Goal: Book appointment/travel/reservation

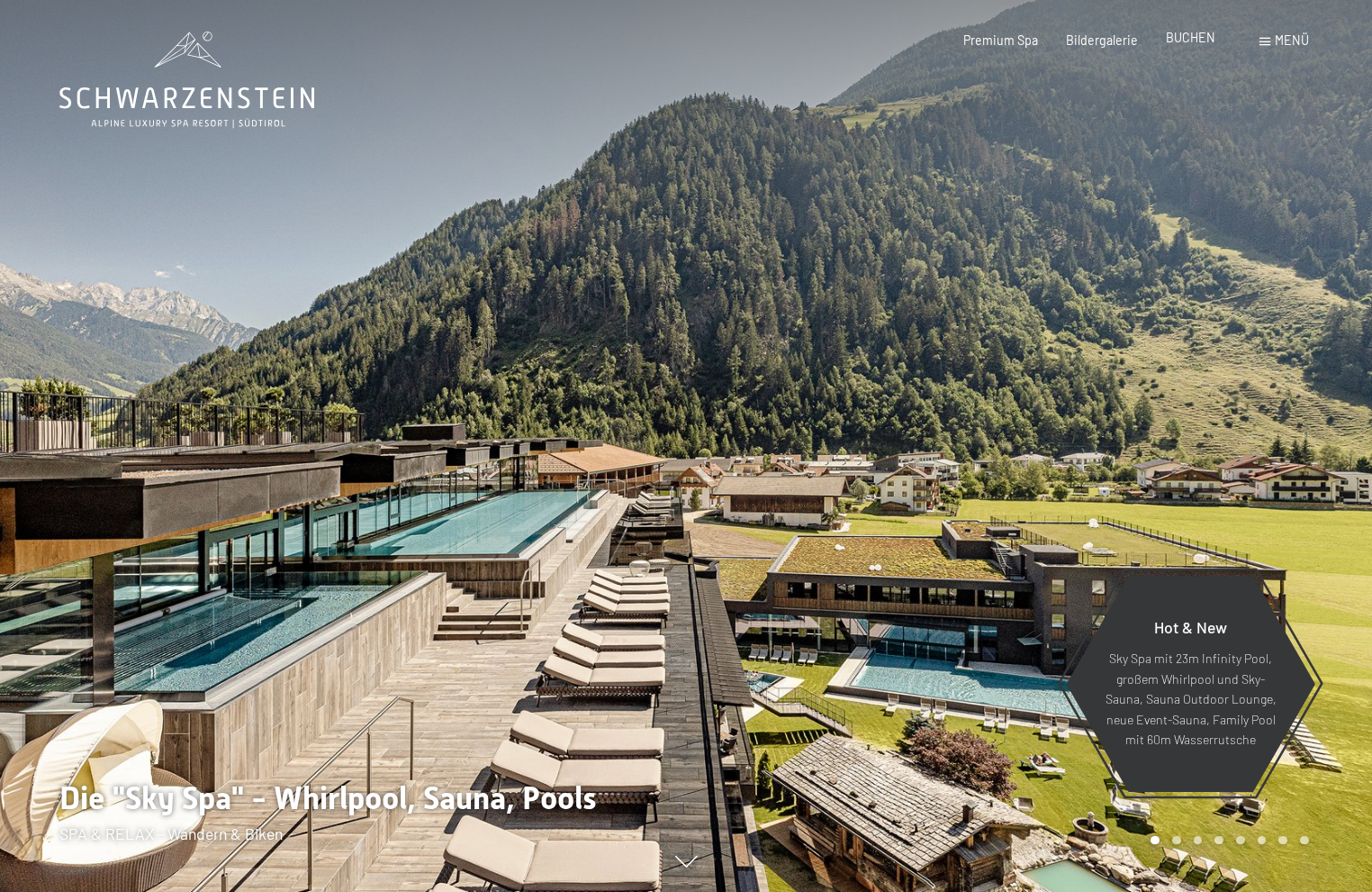
click at [1192, 45] on span "BUCHEN" at bounding box center [1190, 37] width 50 height 16
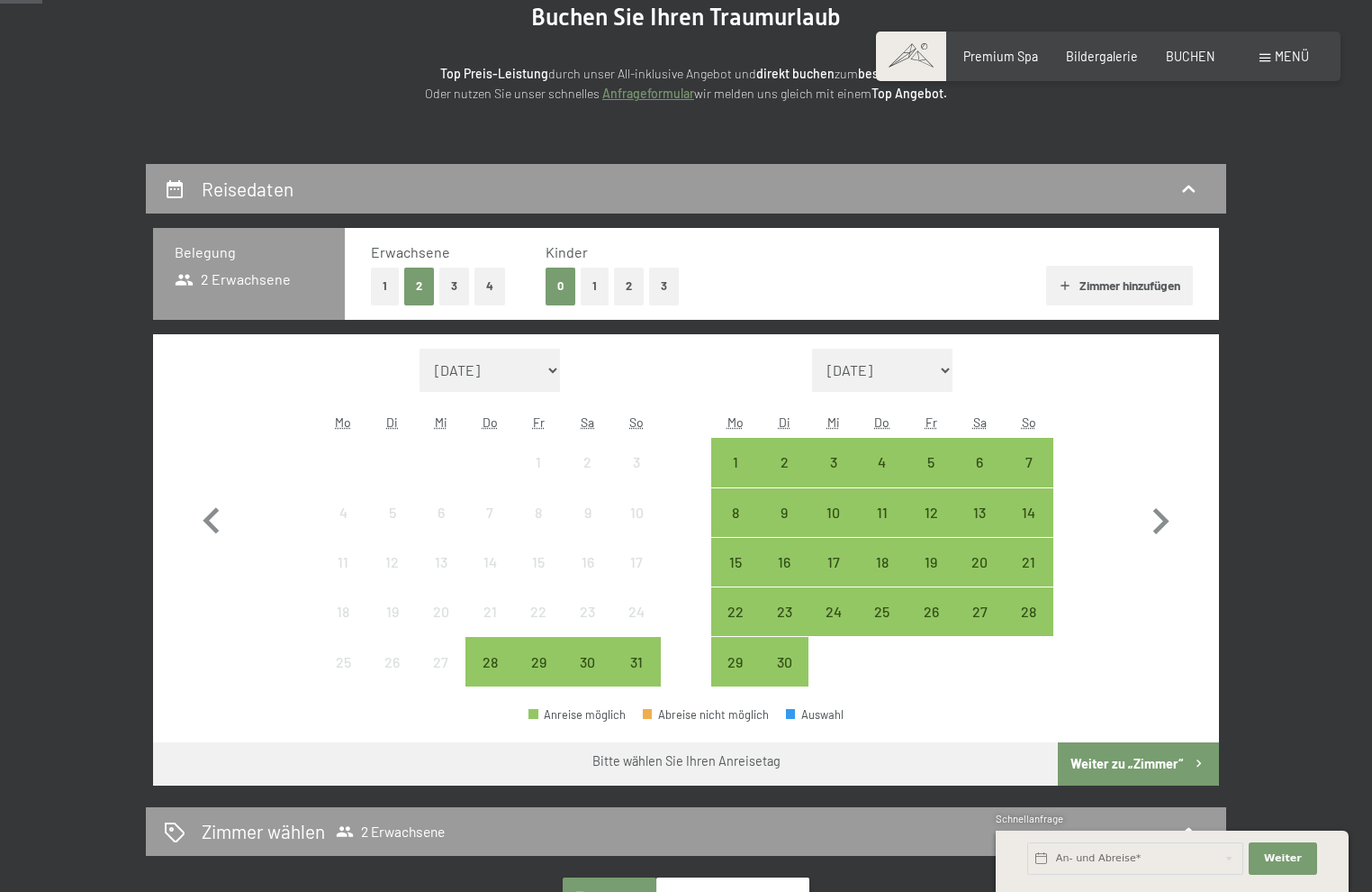
scroll to position [270, 0]
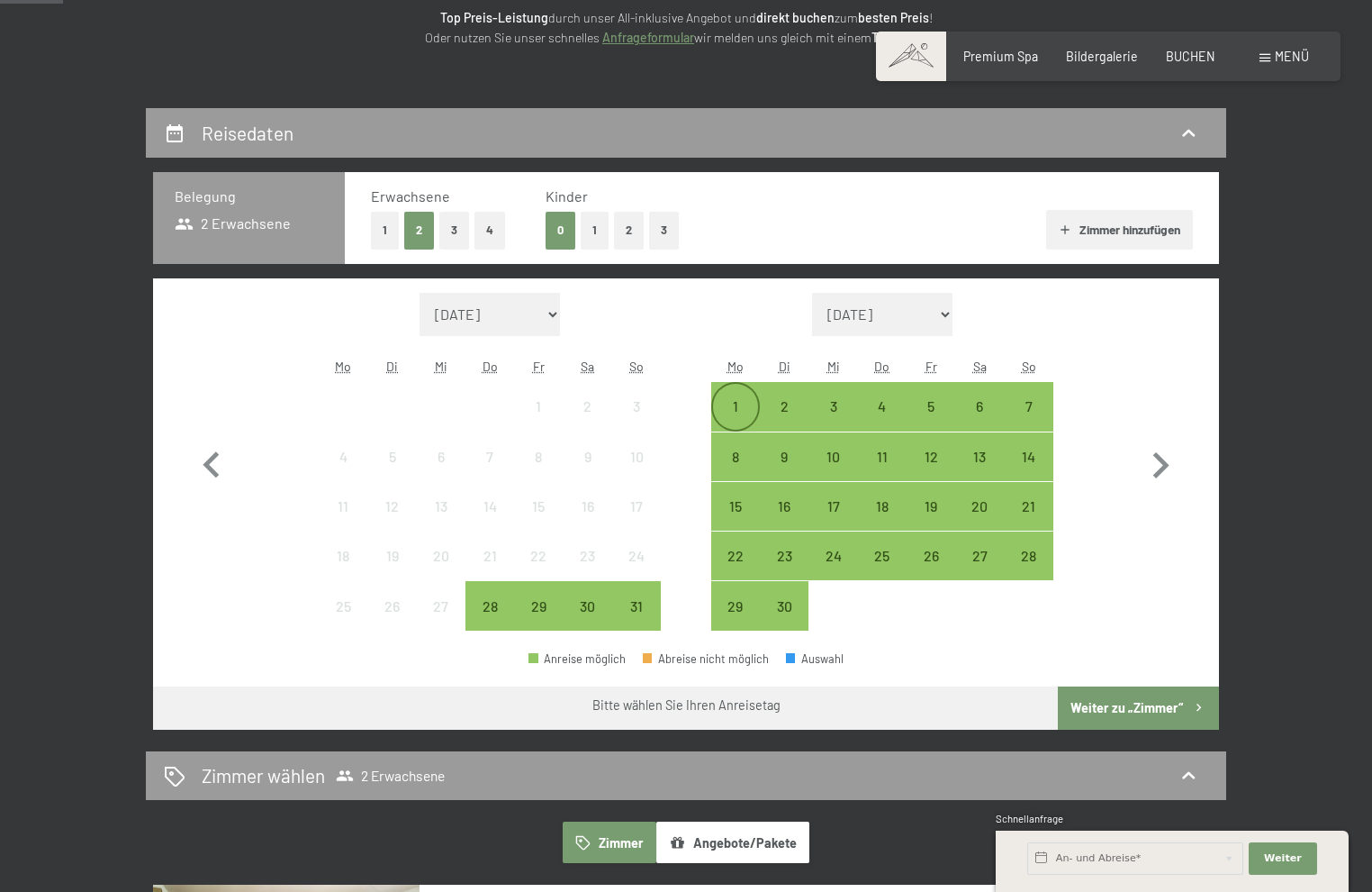
click at [744, 399] on div "1" at bounding box center [735, 422] width 45 height 45
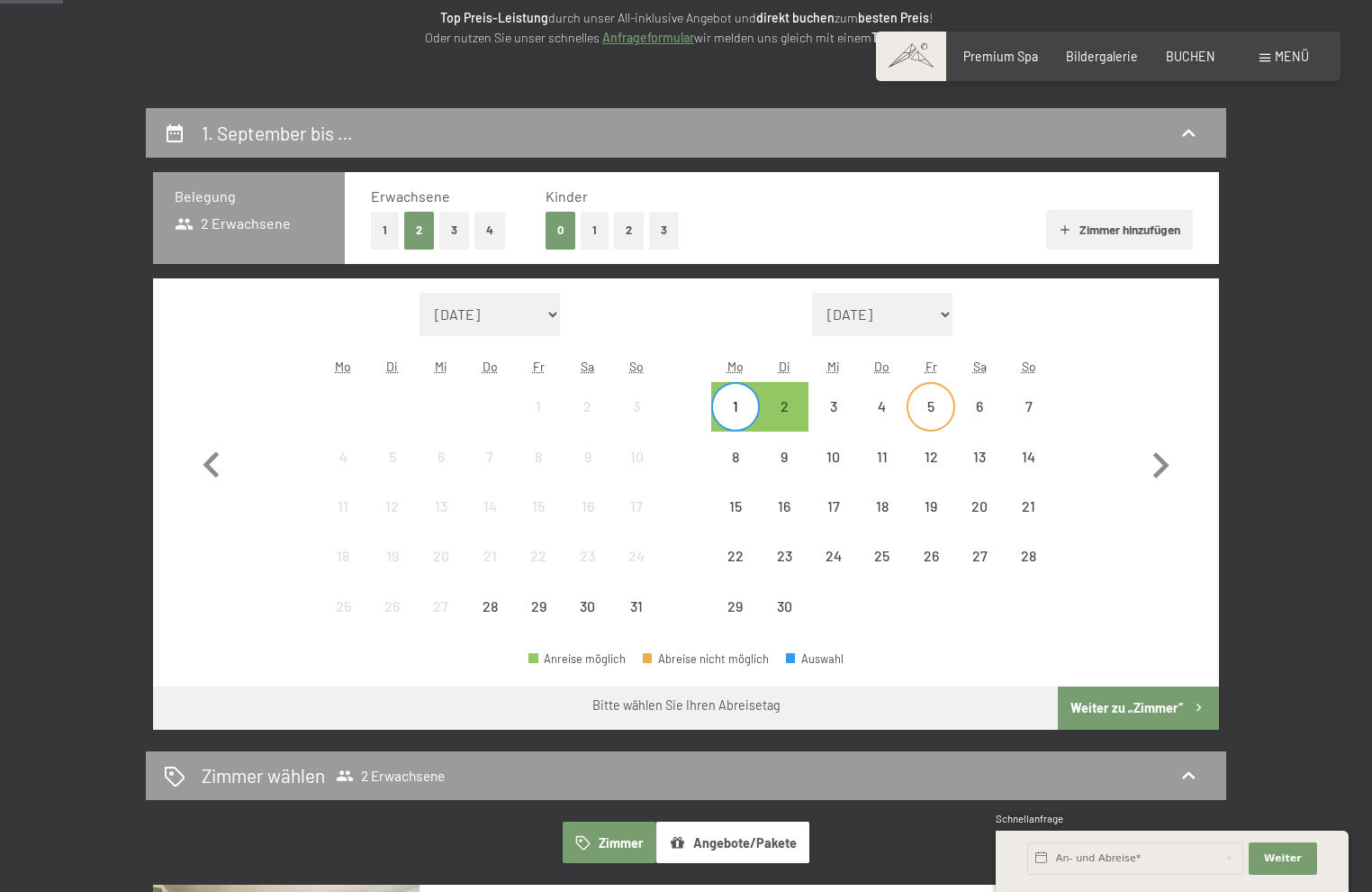
click at [908, 415] on div "5" at bounding box center [931, 422] width 45 height 45
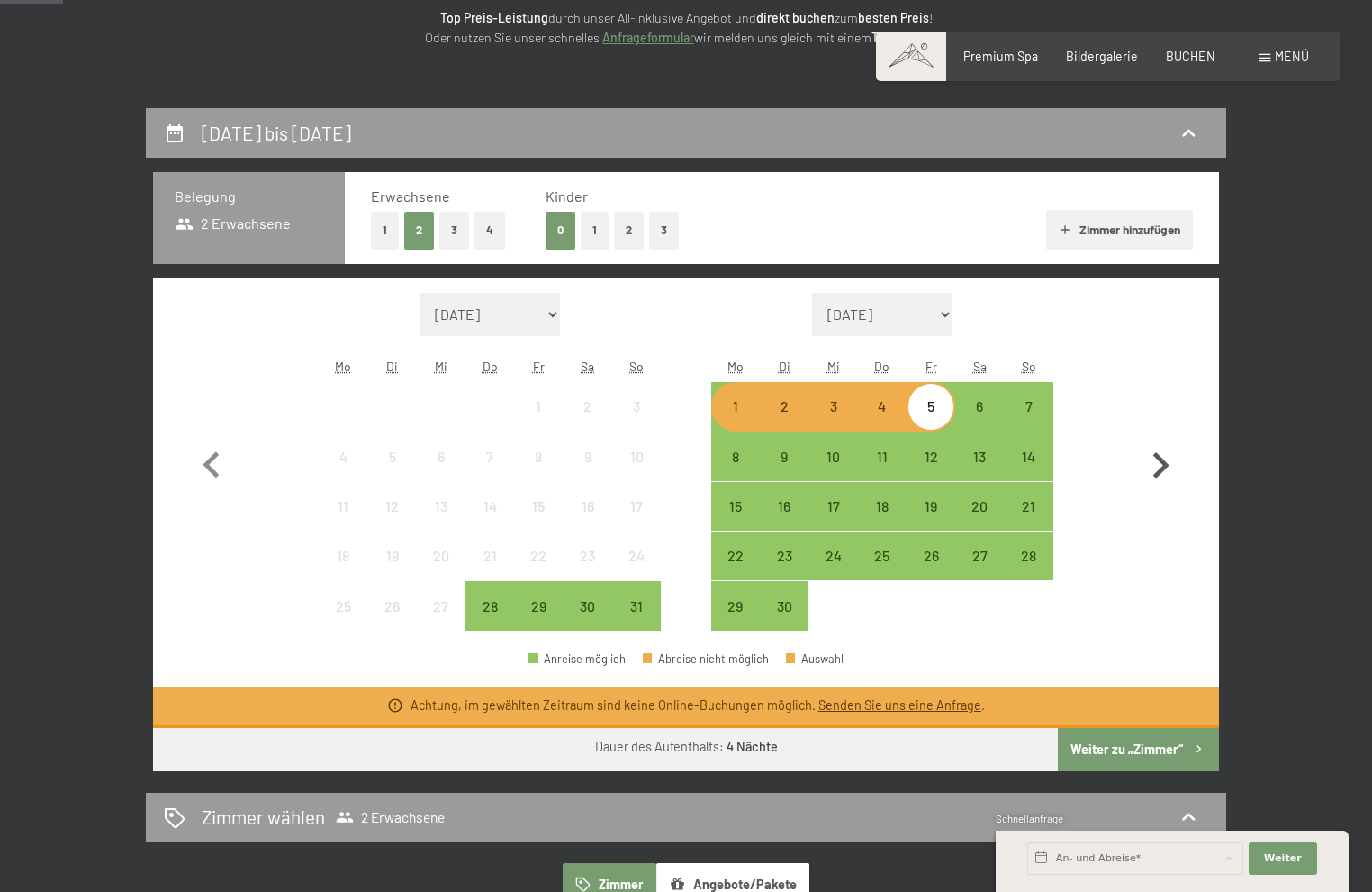
click at [1155, 470] on icon "button" at bounding box center [1160, 465] width 52 height 52
select select "[DATE]"
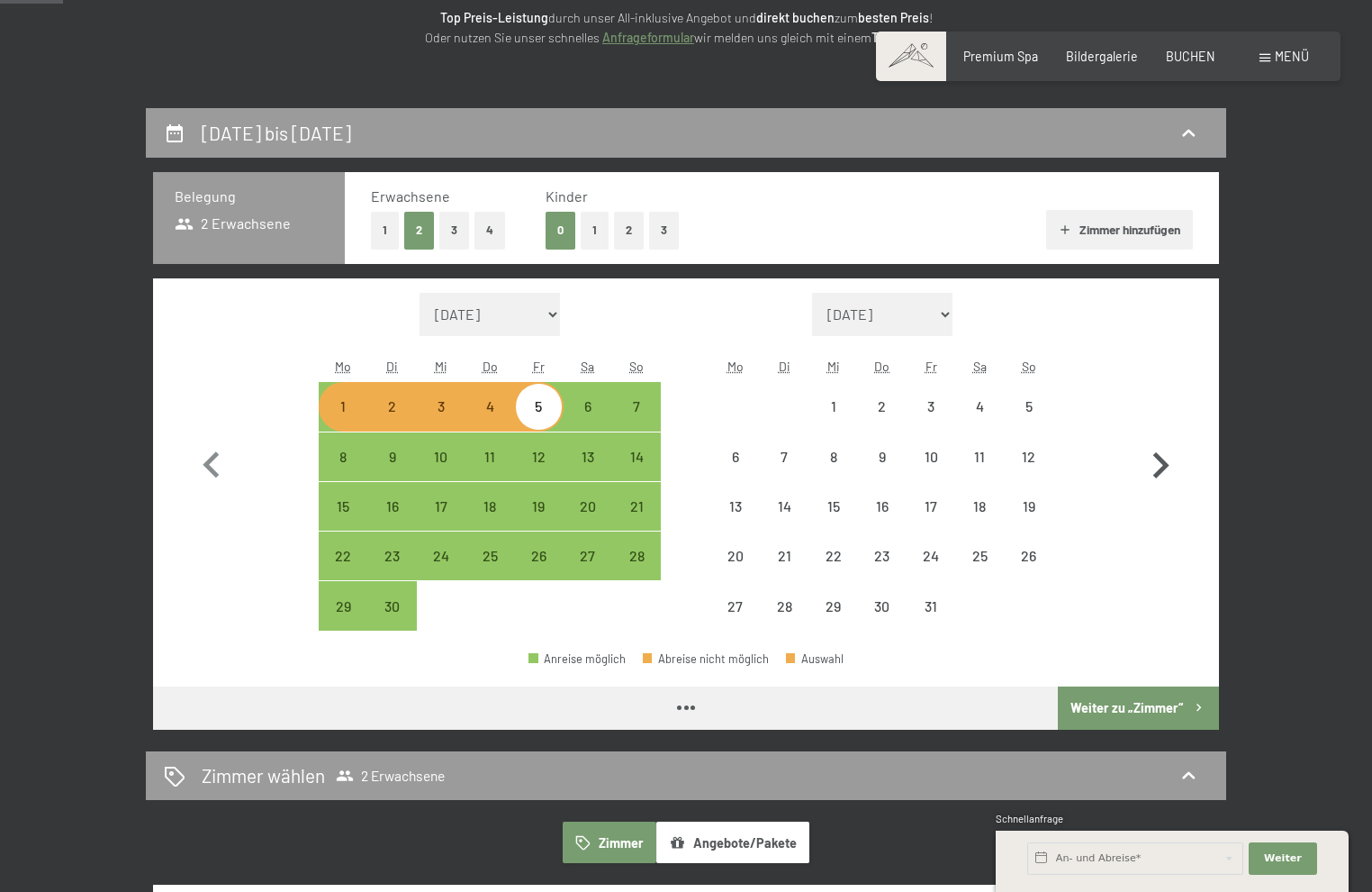
click at [1155, 470] on icon "button" at bounding box center [1160, 465] width 52 height 52
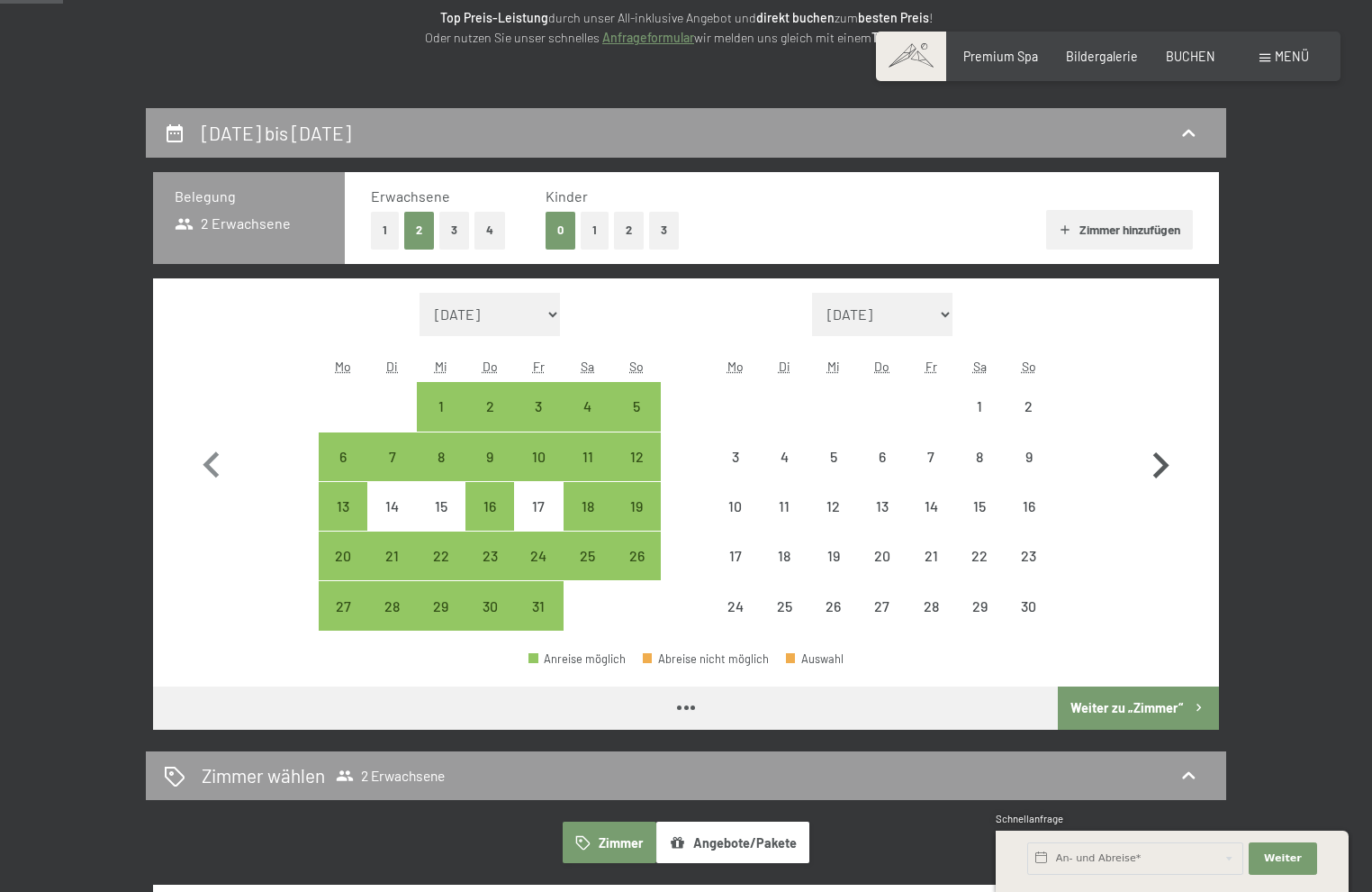
click at [1155, 470] on icon "button" at bounding box center [1160, 465] width 52 height 52
select select "[DATE]"
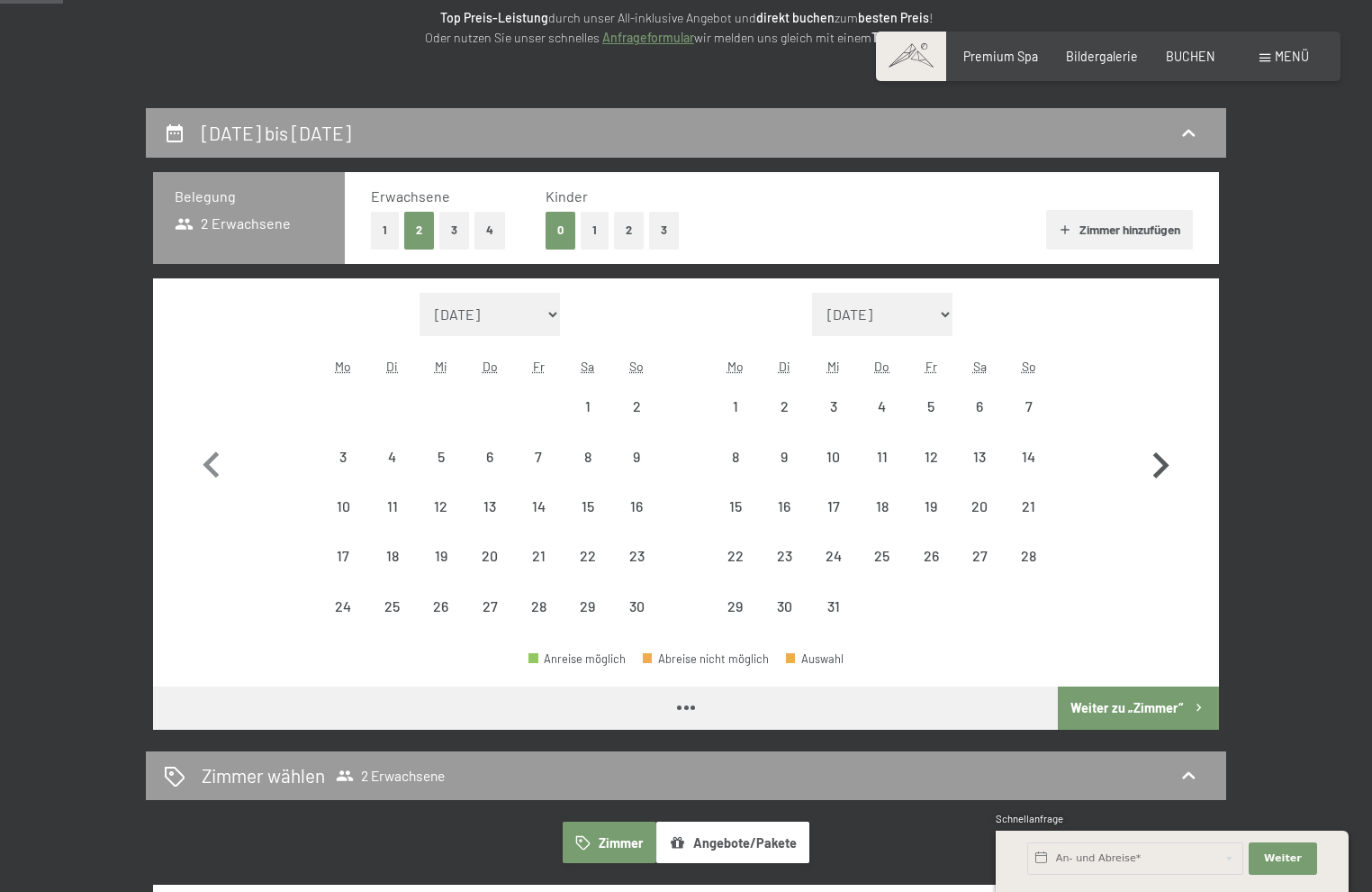
select select "[DATE]"
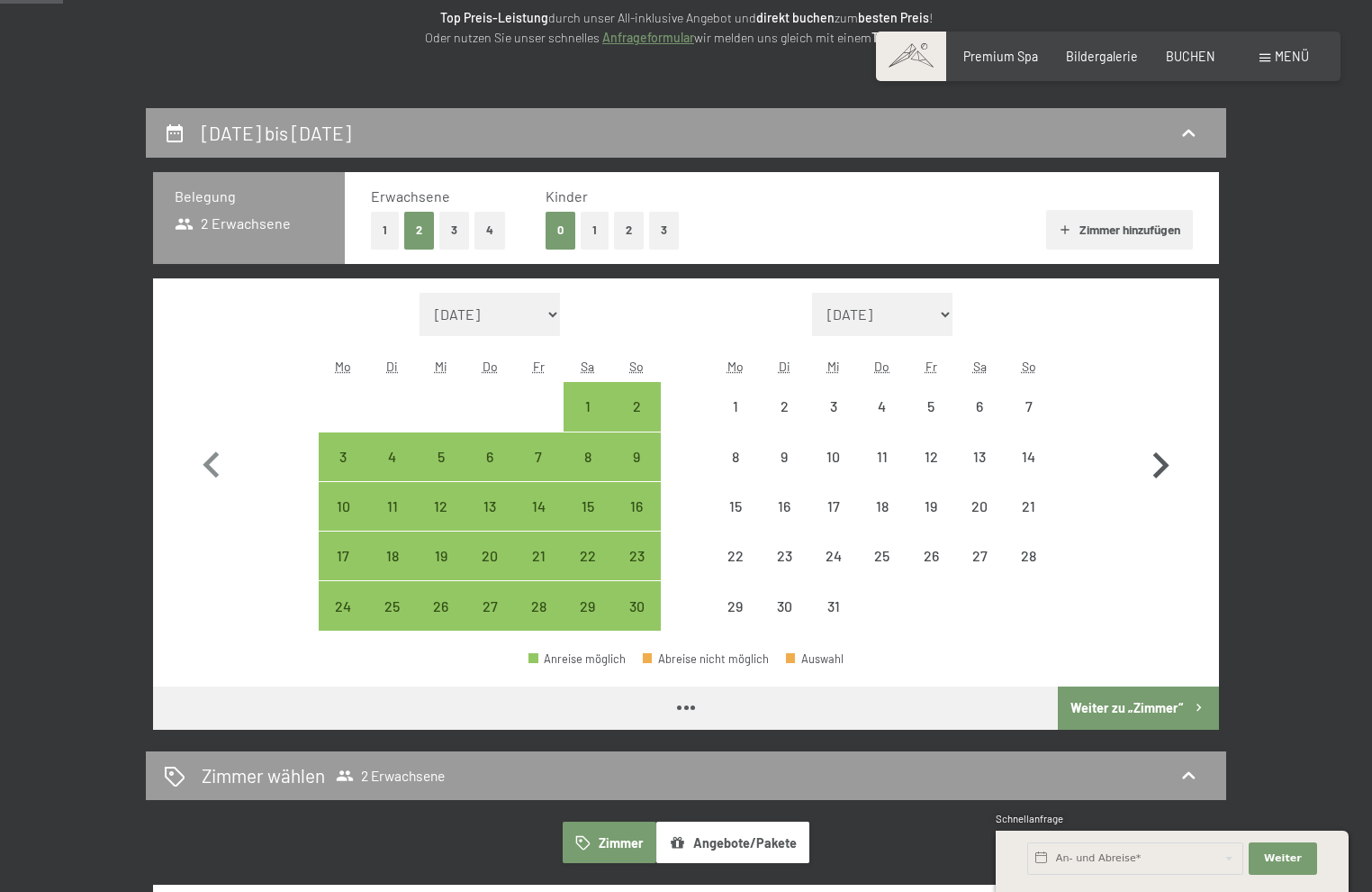
select select "[DATE]"
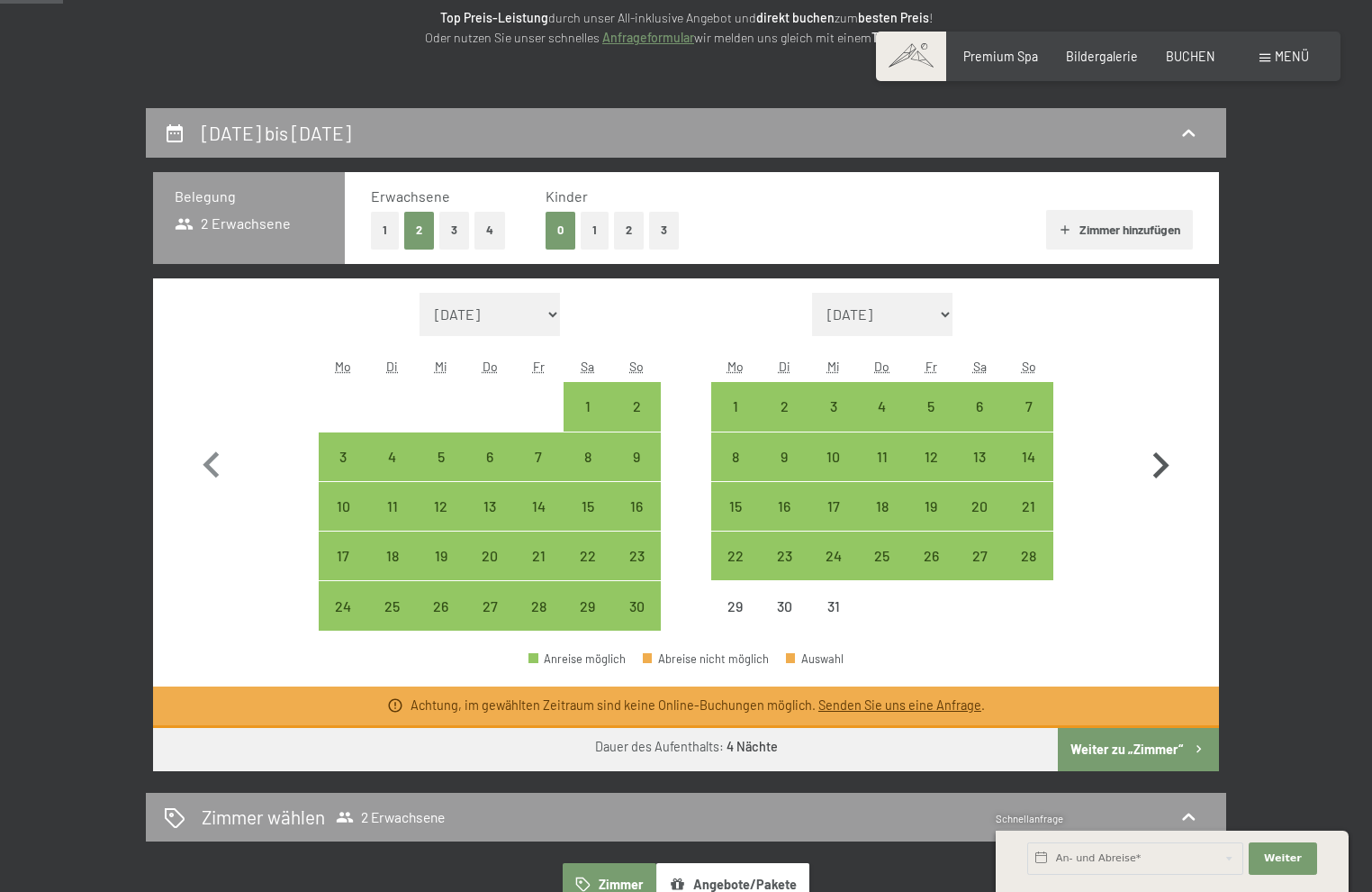
click at [1155, 470] on icon "button" at bounding box center [1160, 465] width 52 height 52
select select "[DATE]"
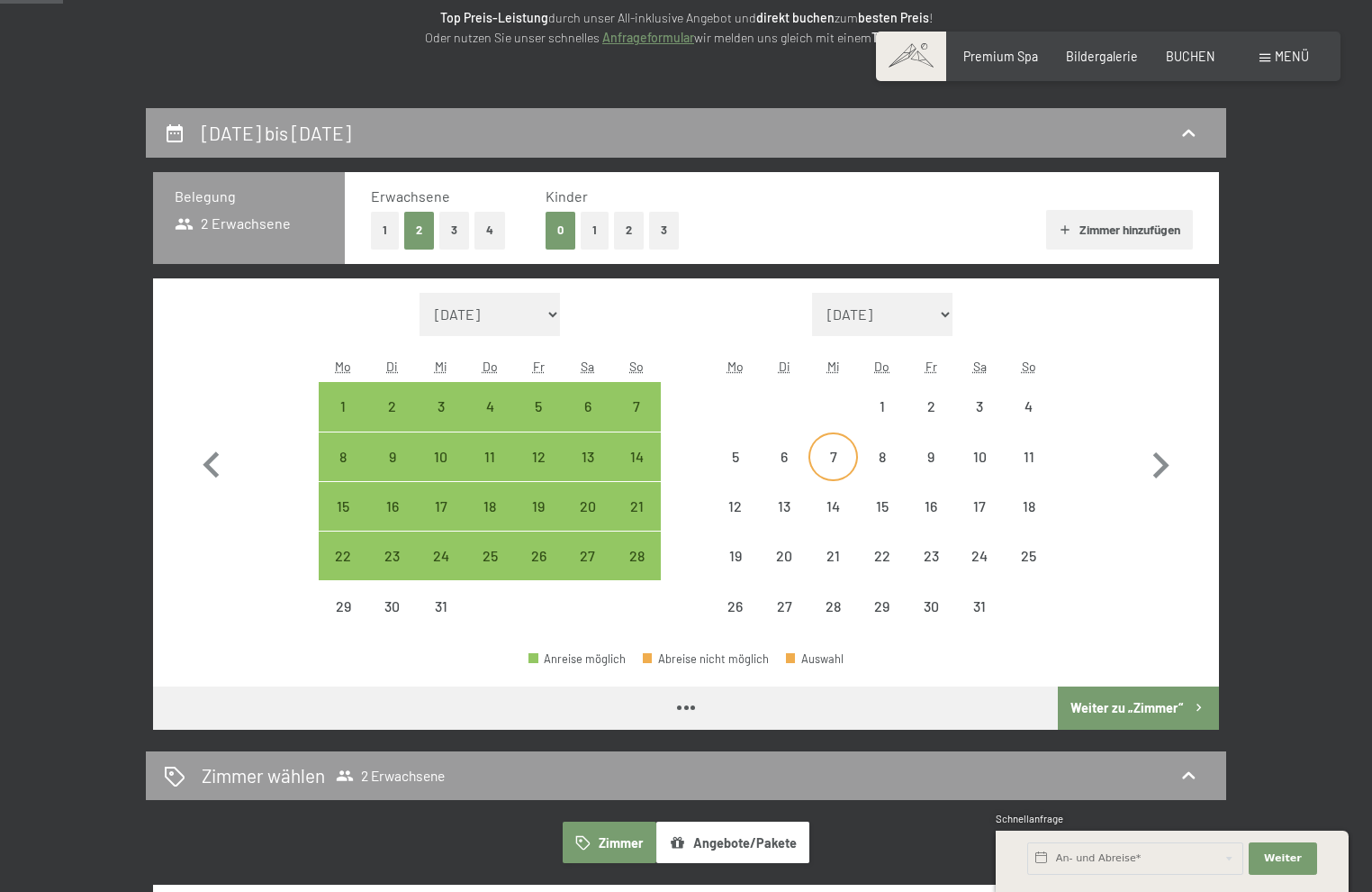
select select "[DATE]"
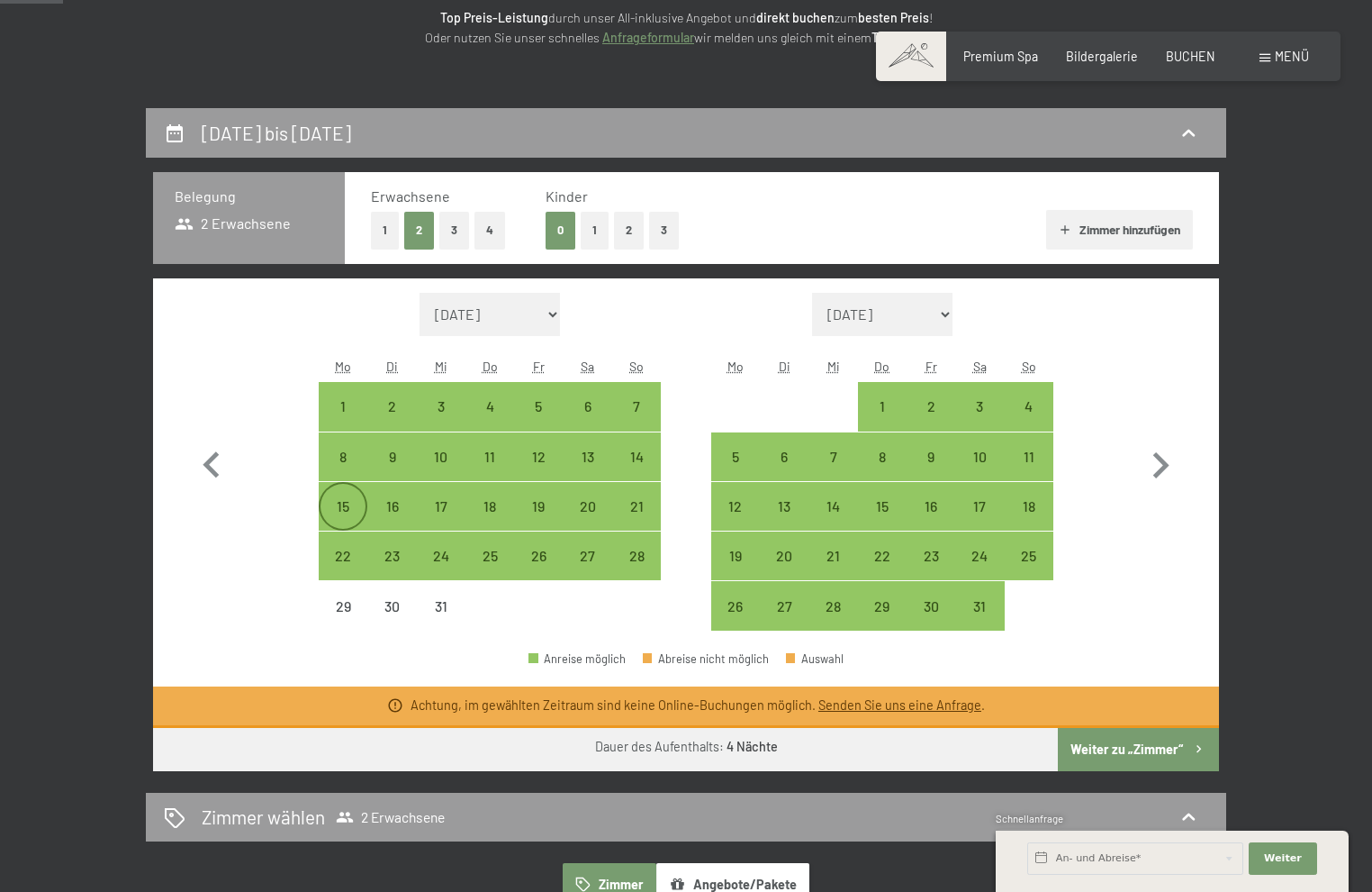
click at [343, 507] on div "15" at bounding box center [343, 521] width 45 height 45
select select "[DATE]"
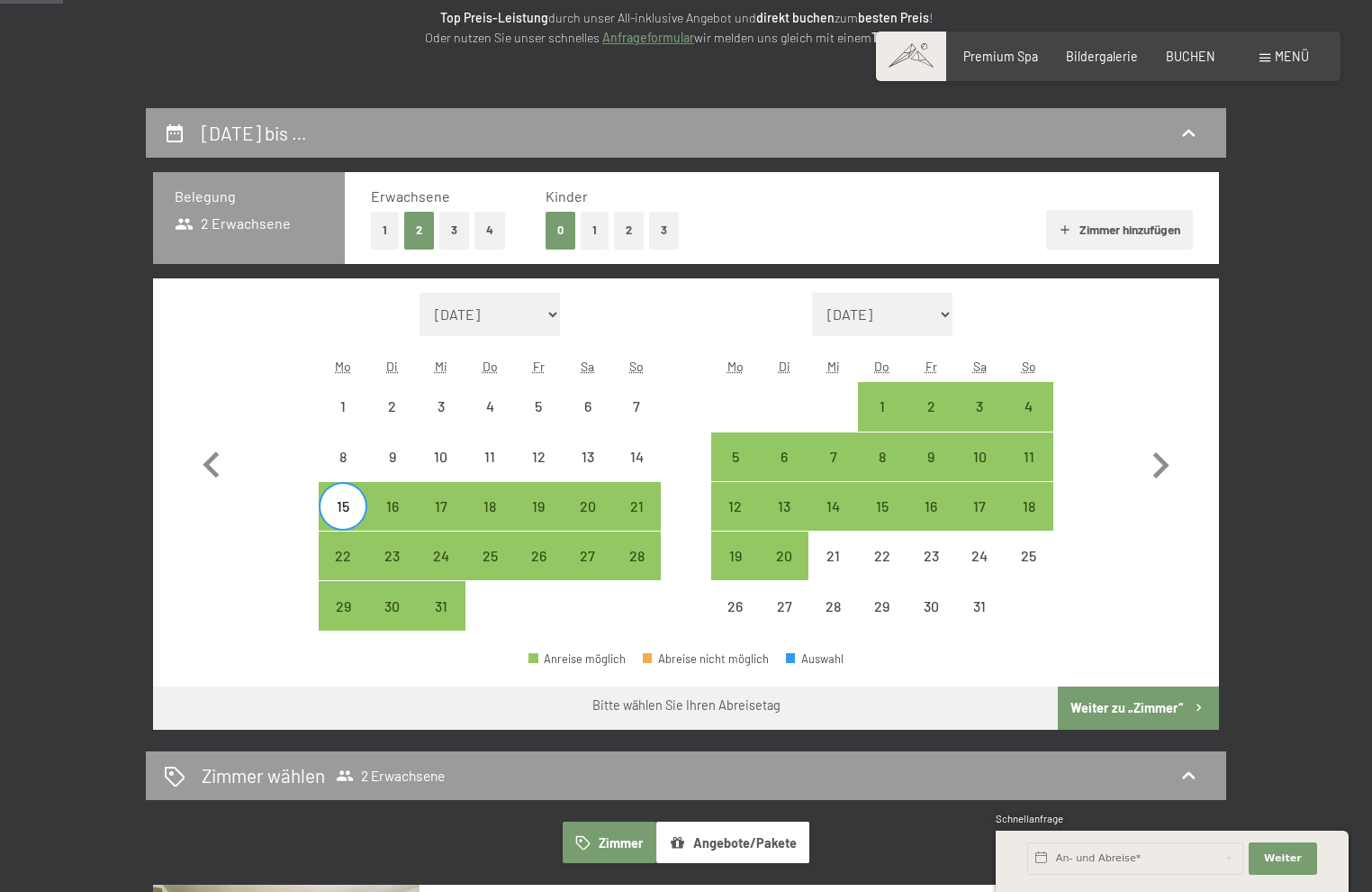
click at [596, 503] on span "Einwilligung Marketing*" at bounding box center [586, 497] width 149 height 18
click at [503, 503] on input "Einwilligung Marketing*" at bounding box center [493, 497] width 18 height 18
checkbox input "false"
click at [596, 508] on div "20" at bounding box center [588, 521] width 45 height 45
select select "[DATE]"
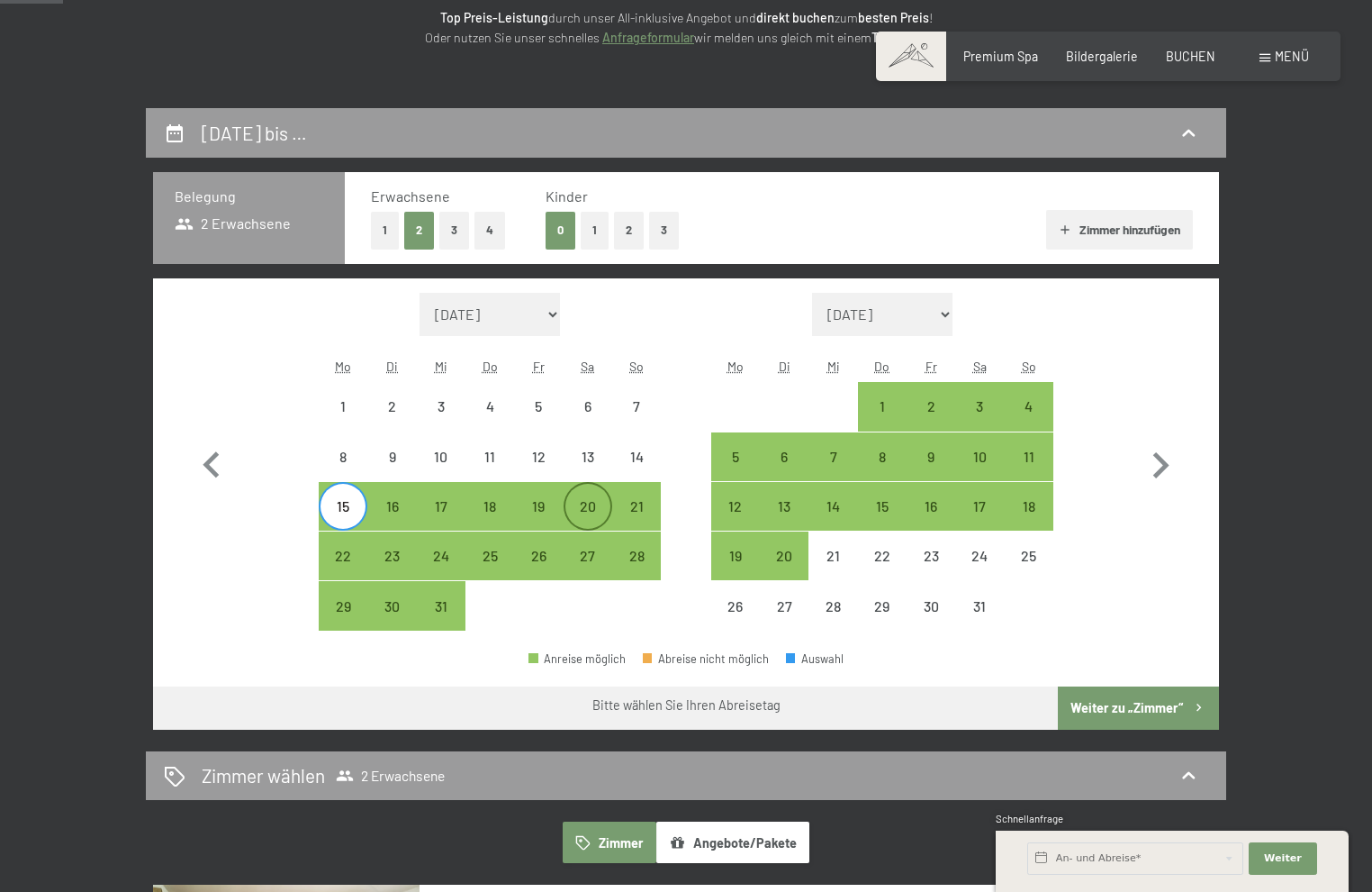
select select "[DATE]"
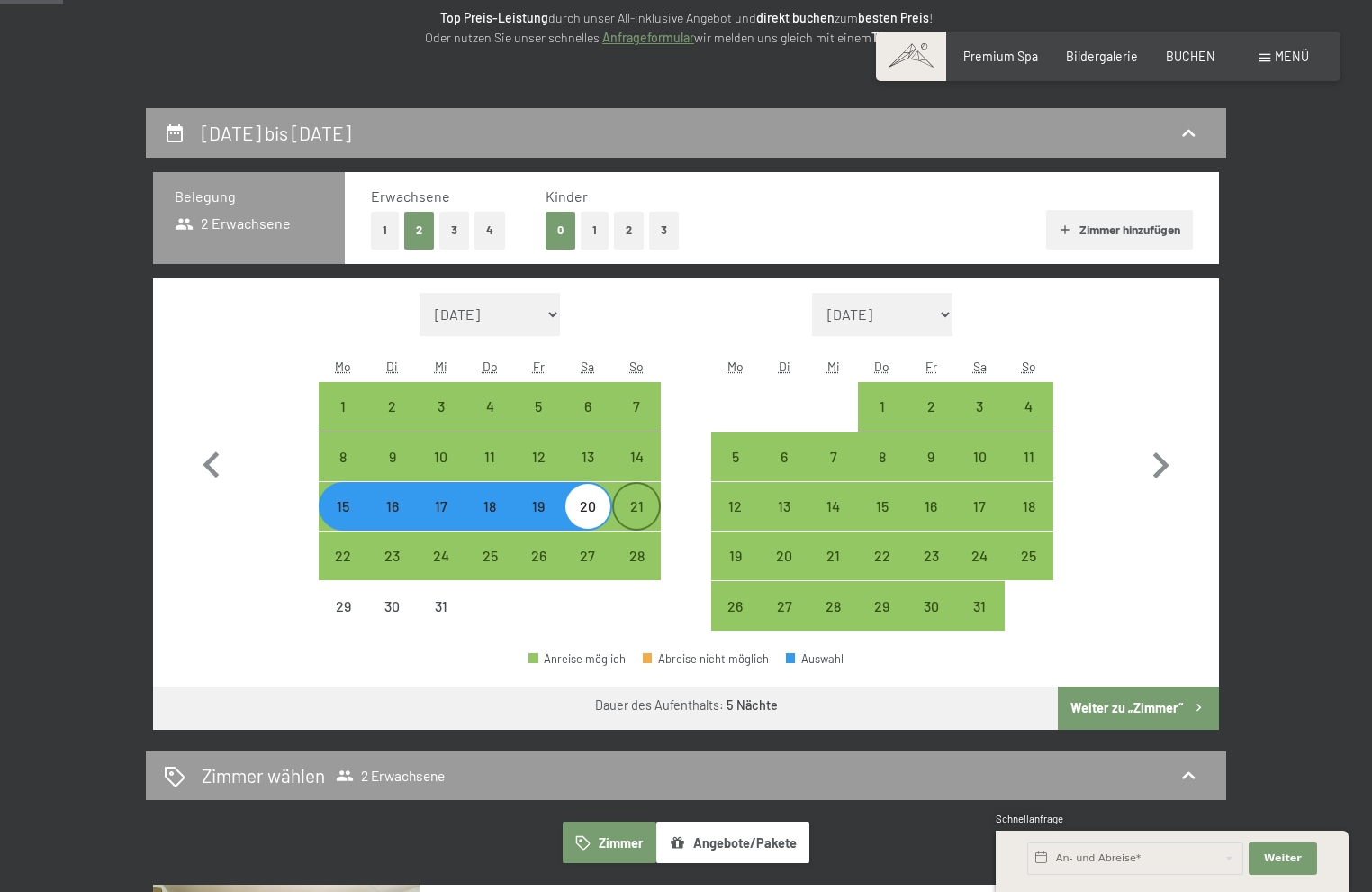
click at [635, 516] on div "21" at bounding box center [637, 521] width 45 height 45
select select "[DATE]"
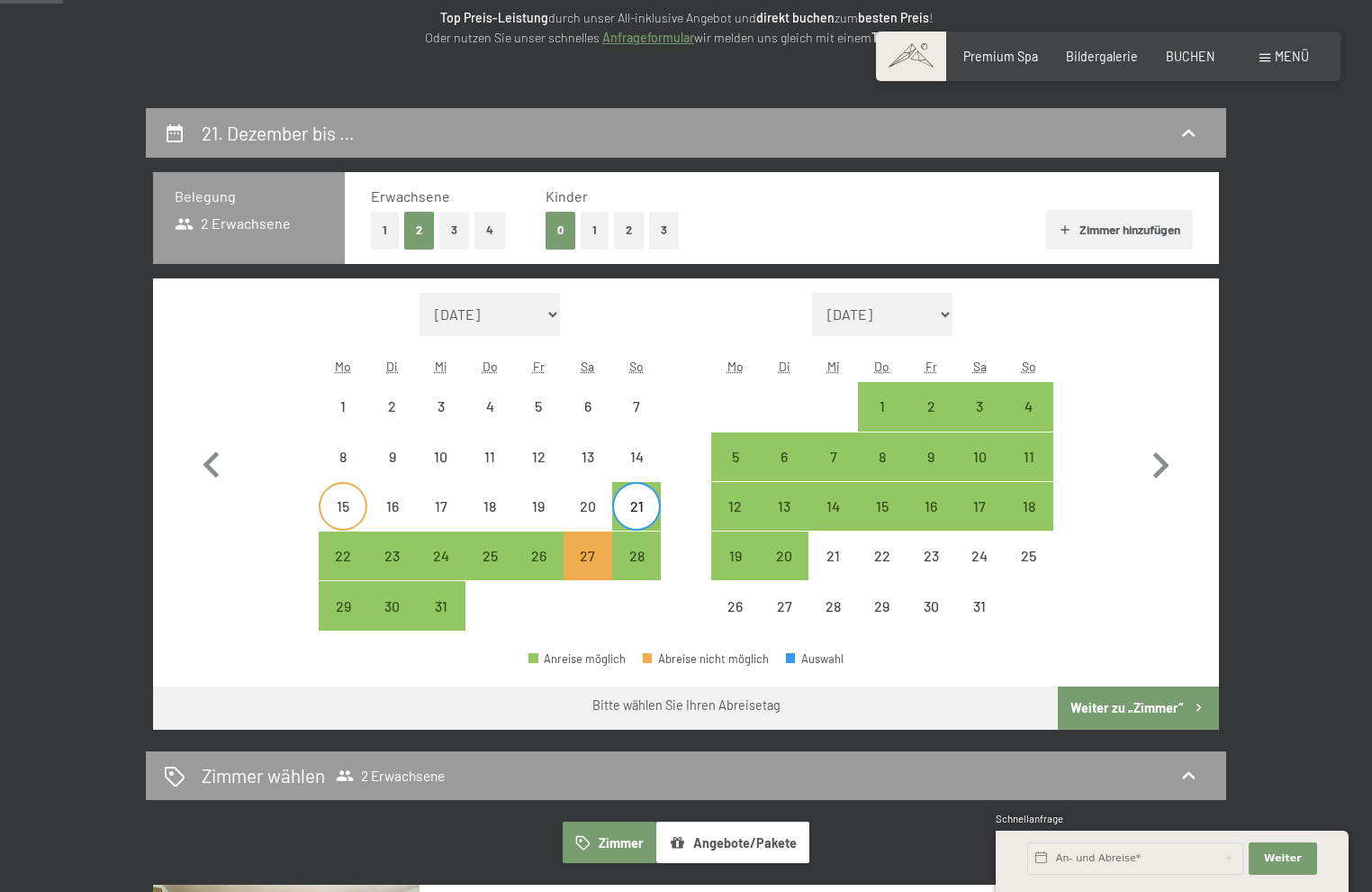
click at [342, 513] on div "15" at bounding box center [343, 521] width 45 height 45
select select "[DATE]"
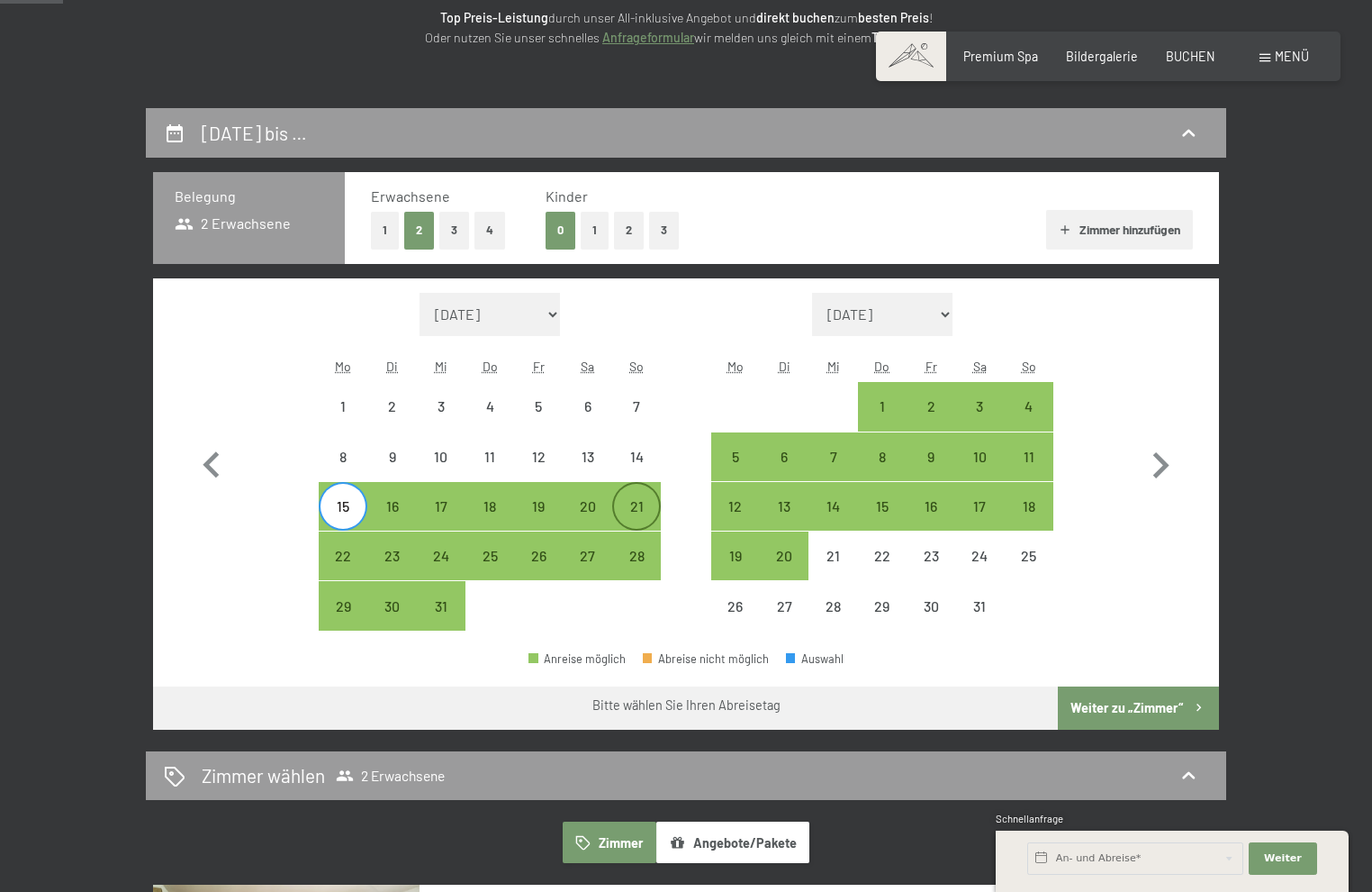
click at [630, 509] on div "21" at bounding box center [637, 521] width 45 height 45
select select "[DATE]"
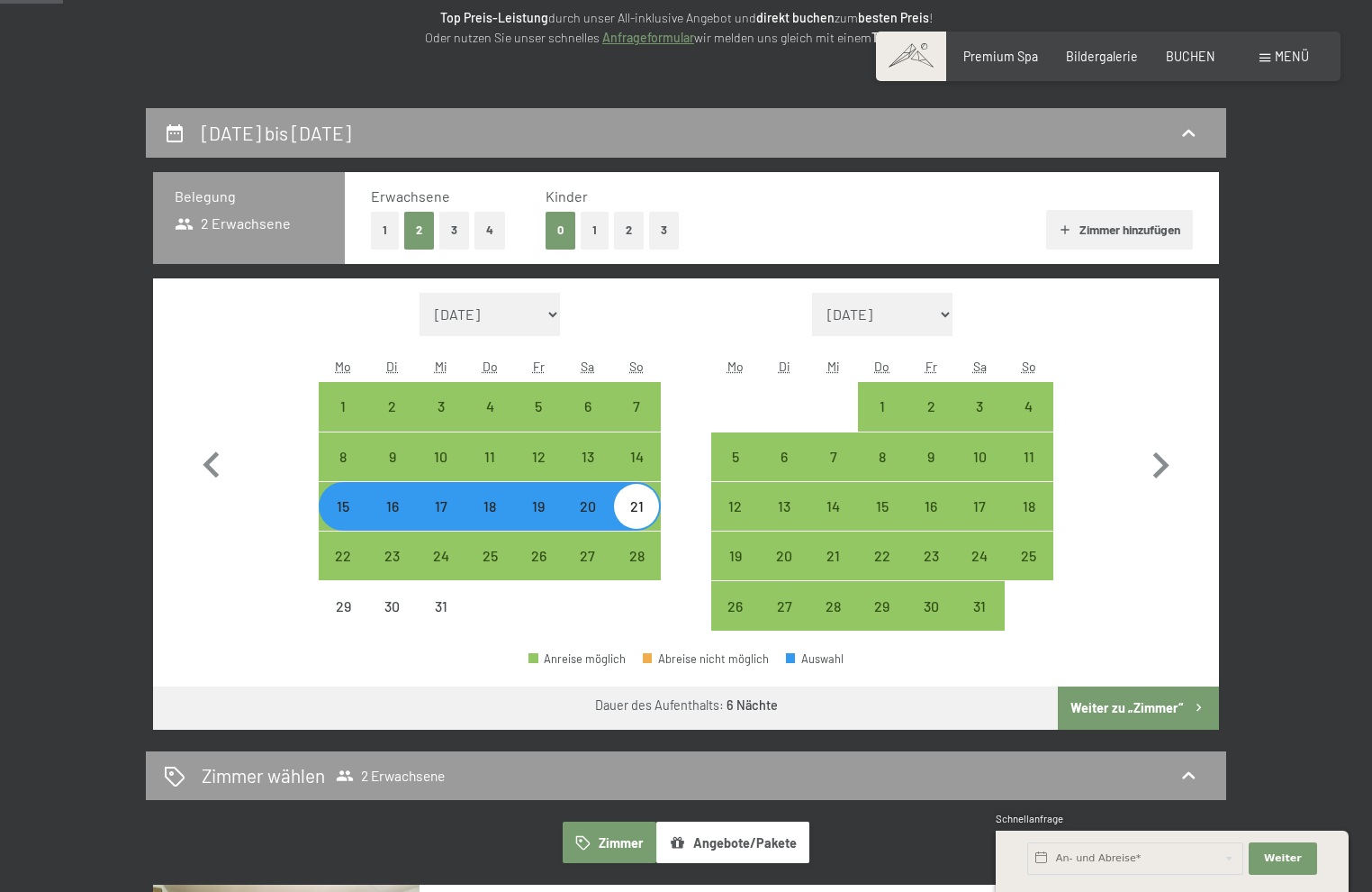
click at [1094, 702] on button "Weiter zu „Zimmer“" at bounding box center [1138, 708] width 161 height 43
select select "[DATE]"
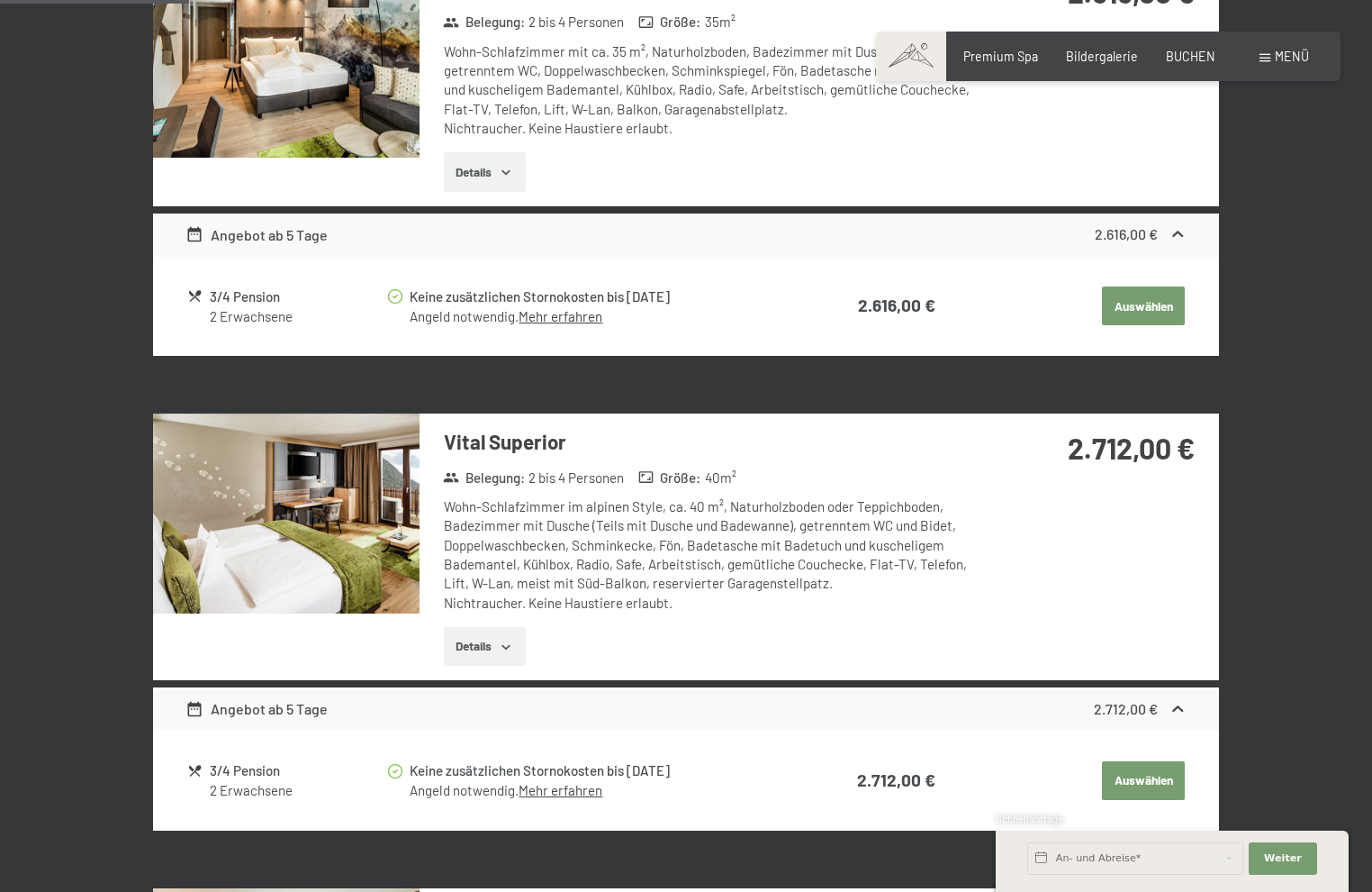
scroll to position [648, 0]
